Goal: Find specific page/section: Find specific page/section

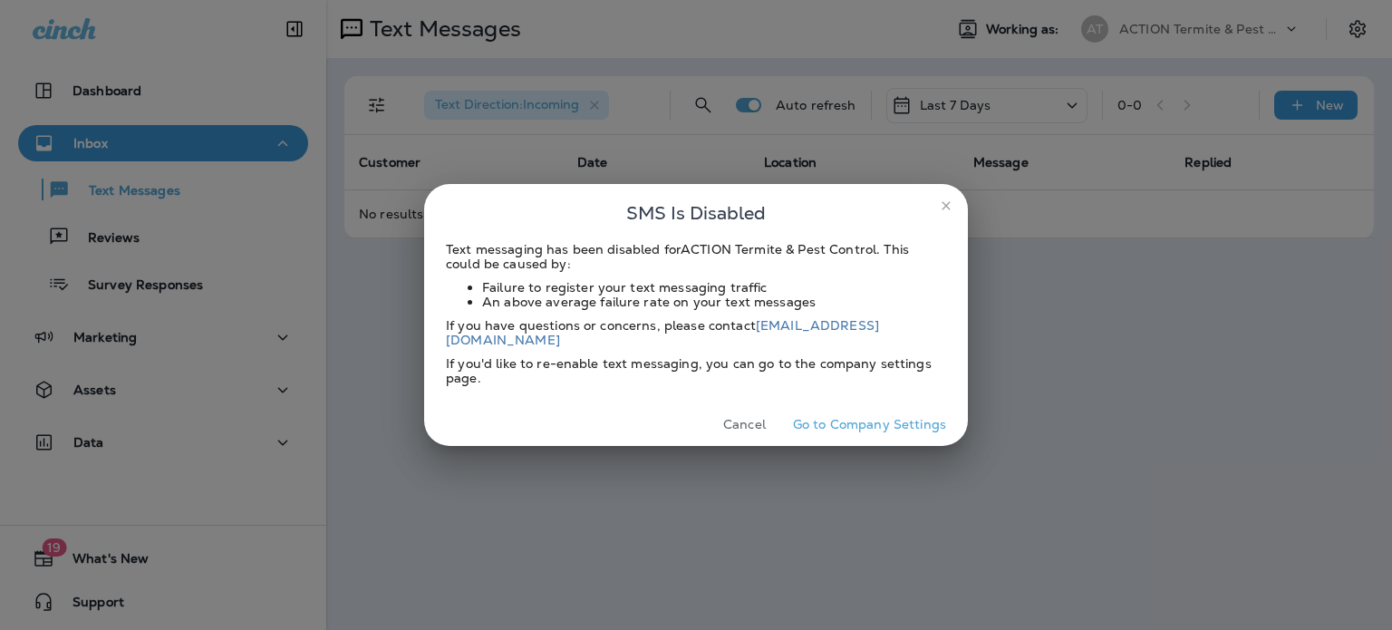
drag, startPoint x: 755, startPoint y: 409, endPoint x: 747, endPoint y: 402, distance: 10.3
click at [755, 410] on button "Cancel" at bounding box center [744, 424] width 68 height 28
click at [767, 425] on button "Cancel" at bounding box center [744, 424] width 68 height 28
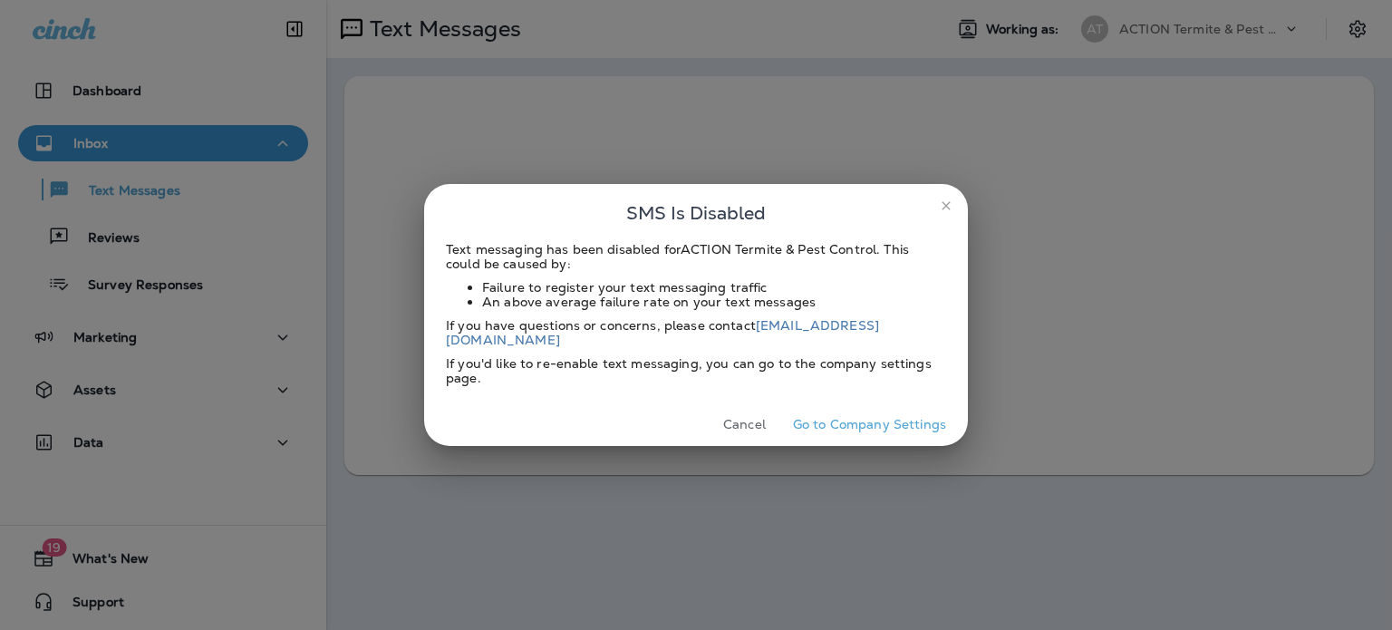
click at [738, 427] on button "Cancel" at bounding box center [744, 424] width 68 height 28
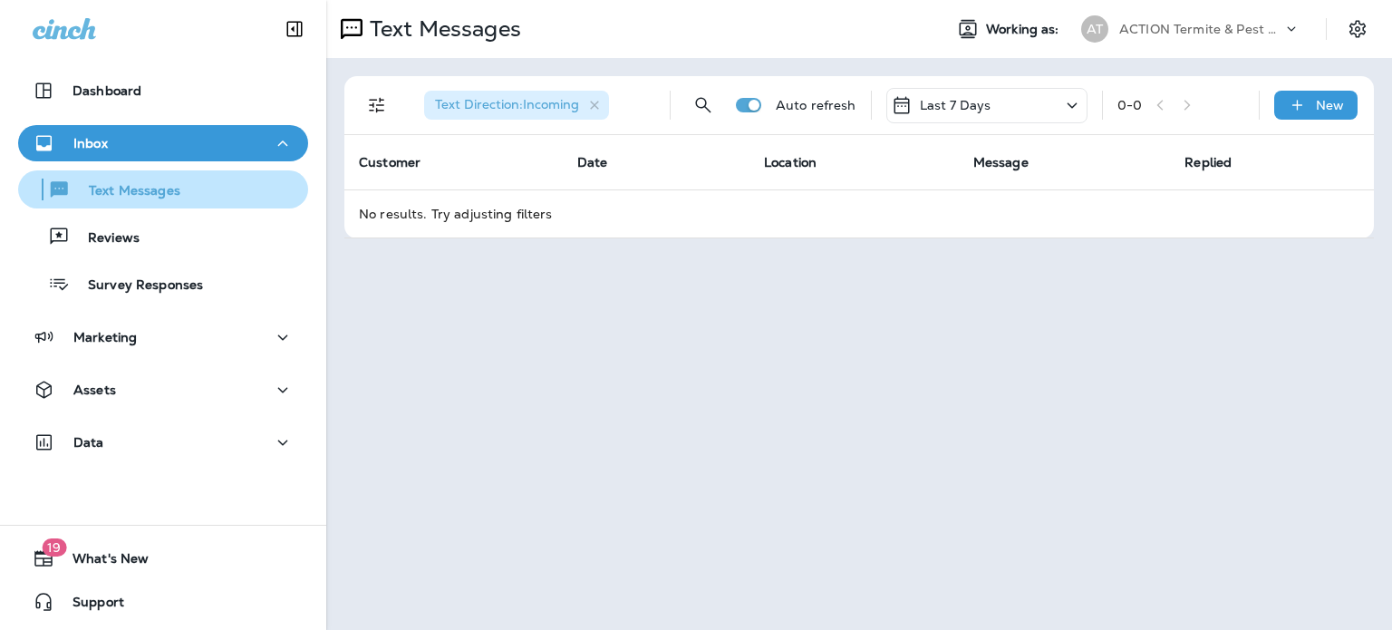
click at [165, 194] on p "Text Messages" at bounding box center [126, 191] width 110 height 17
